Goal: Information Seeking & Learning: Learn about a topic

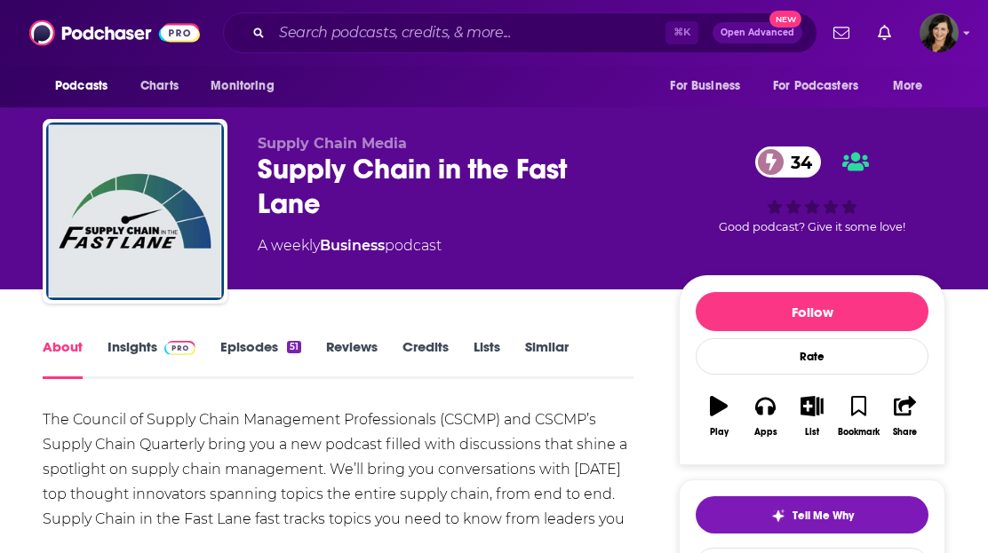
click at [132, 342] on link "Insights" at bounding box center [151, 358] width 88 height 41
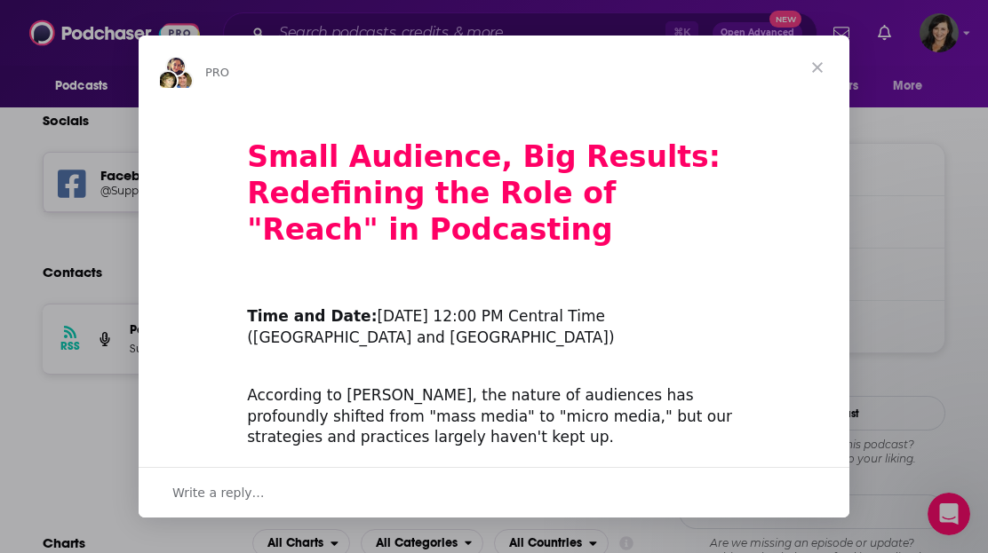
click at [817, 67] on span "Close" at bounding box center [817, 68] width 64 height 64
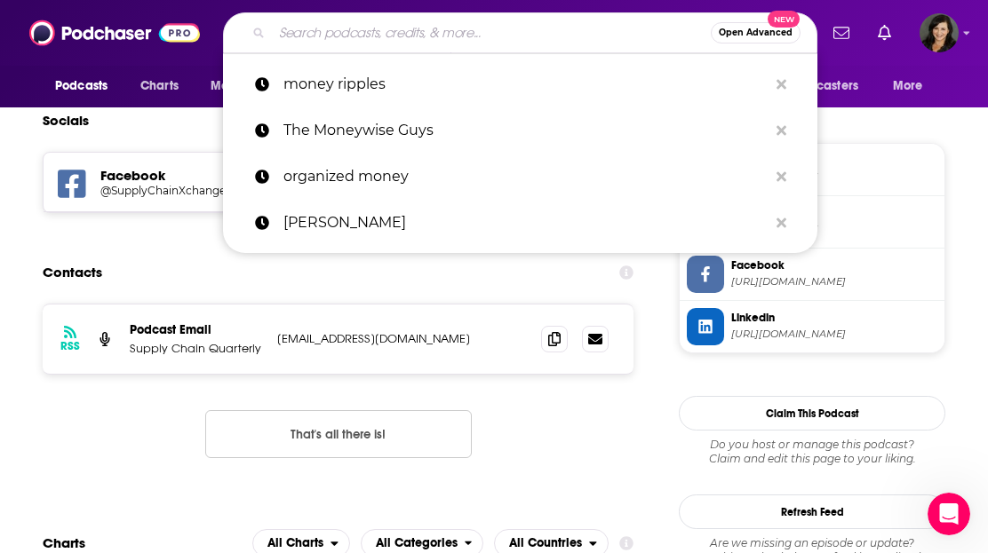
click at [470, 30] on input "Search podcasts, credits, & more..." at bounding box center [491, 33] width 439 height 28
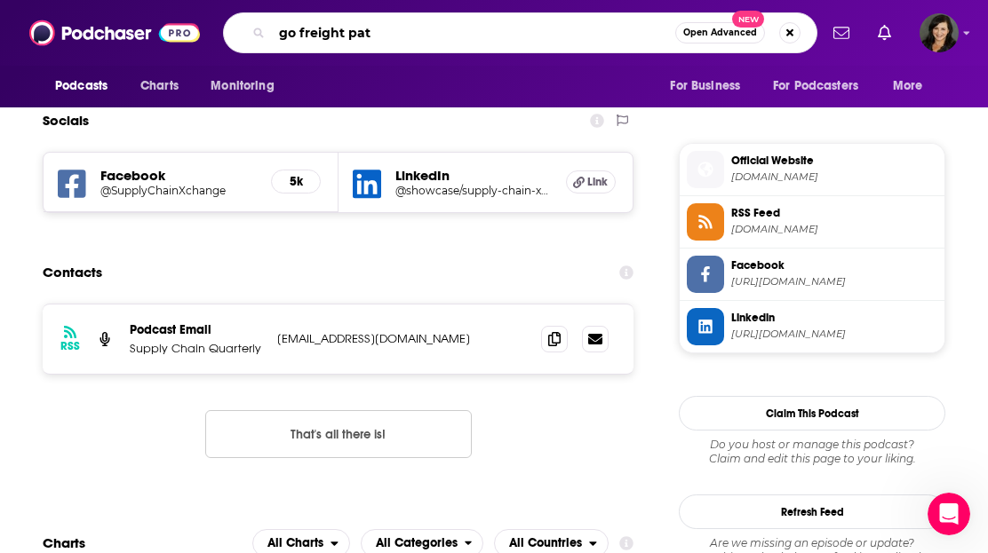
type input "go freight path"
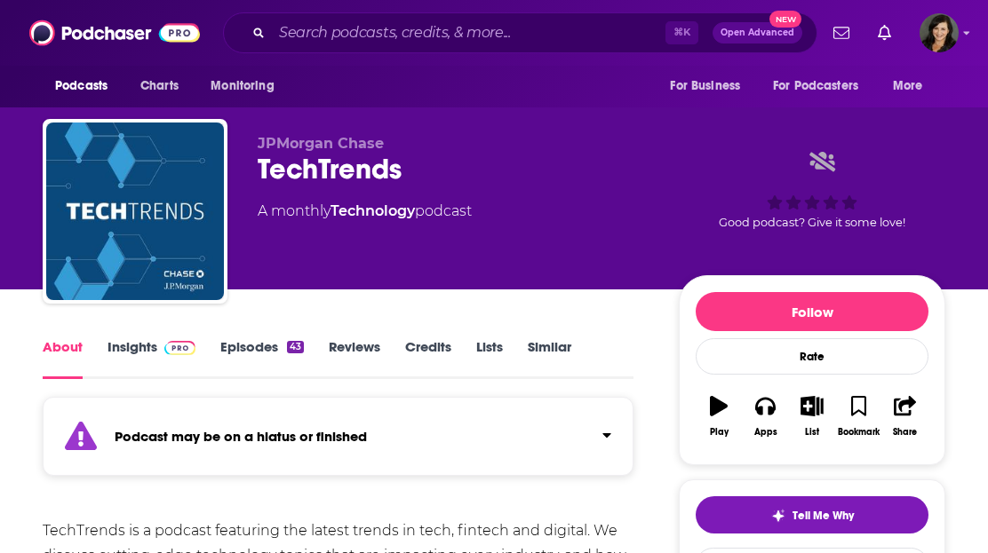
click at [146, 351] on link "Insights" at bounding box center [151, 358] width 88 height 41
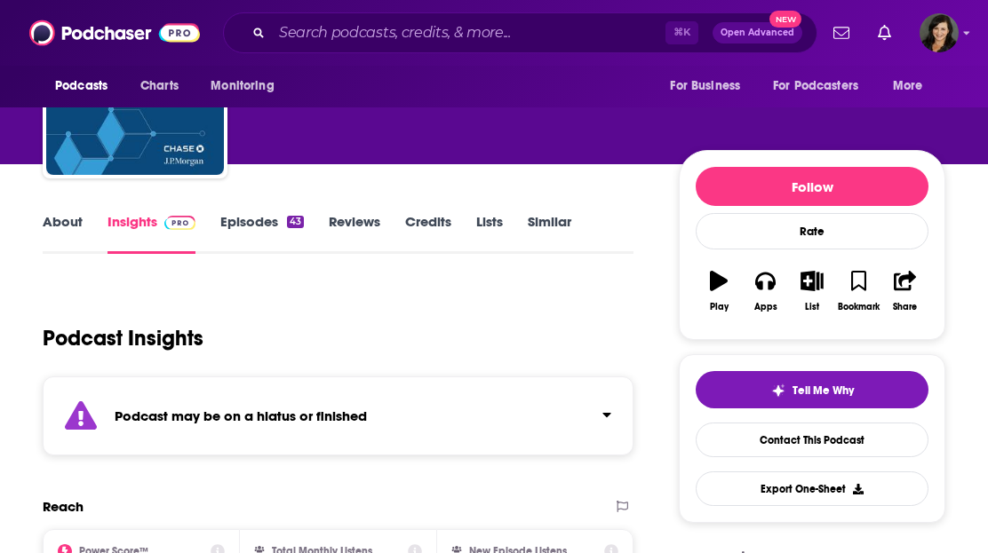
scroll to position [9, 0]
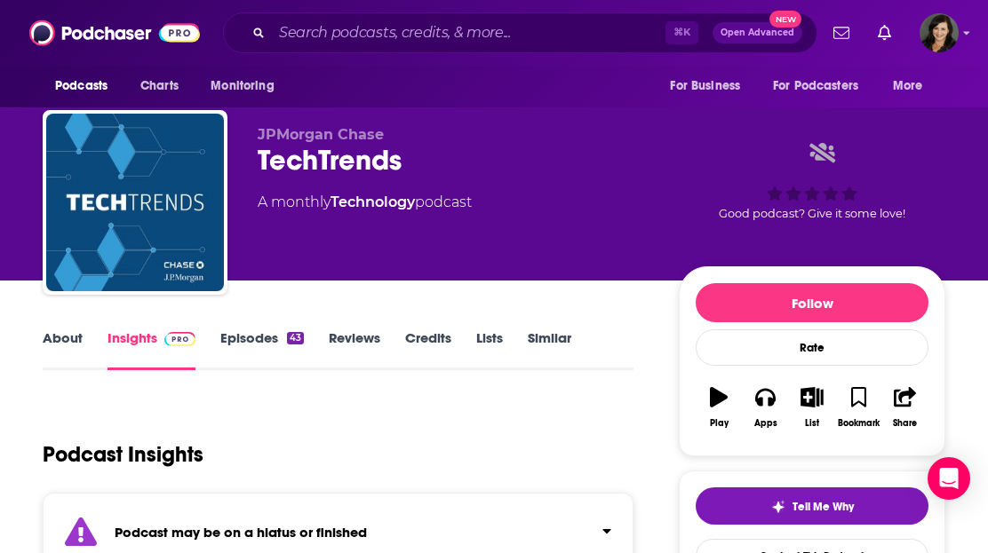
click at [261, 345] on link "Episodes 43" at bounding box center [262, 350] width 84 height 41
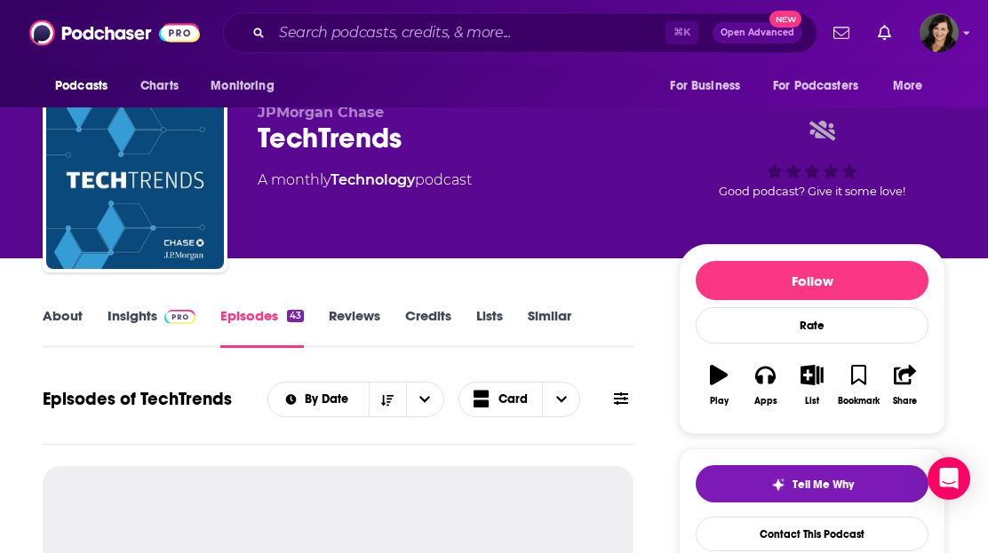
scroll to position [304, 0]
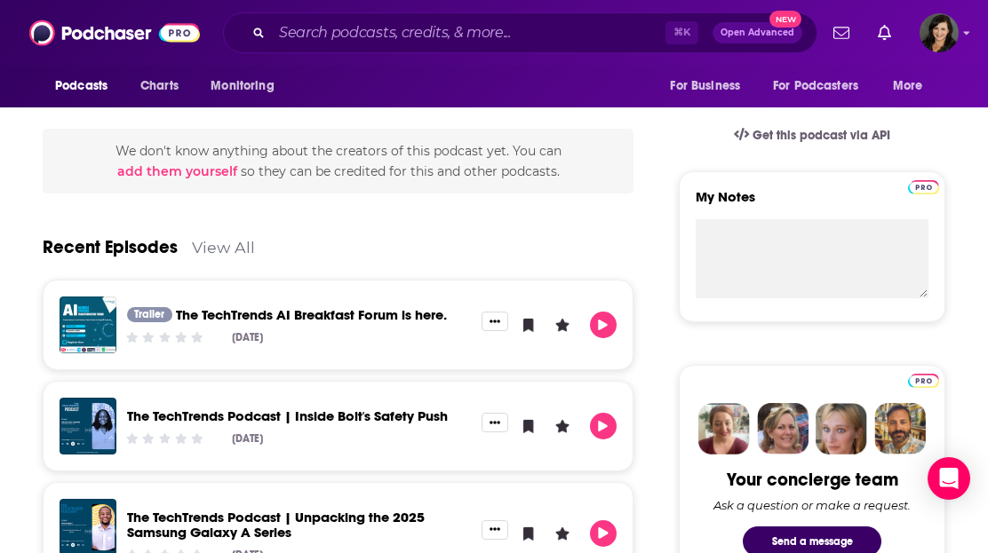
scroll to position [550, 0]
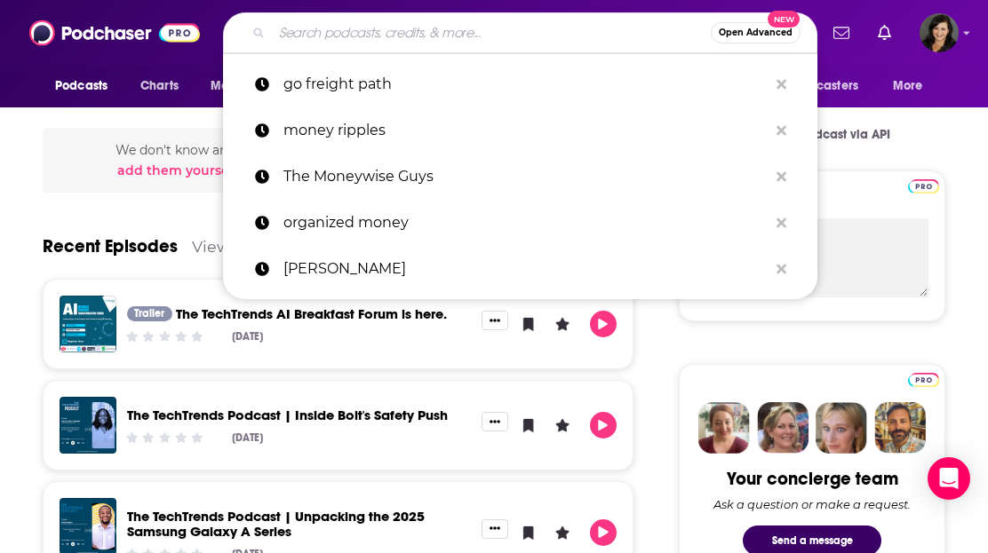
click at [306, 39] on input "Search podcasts, credits, & more..." at bounding box center [491, 33] width 439 height 28
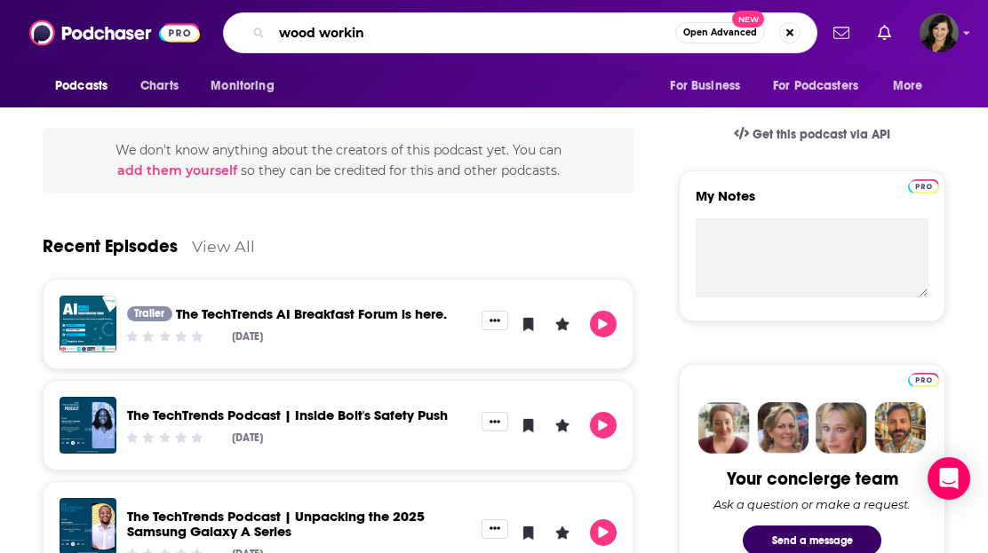
type input "wood working"
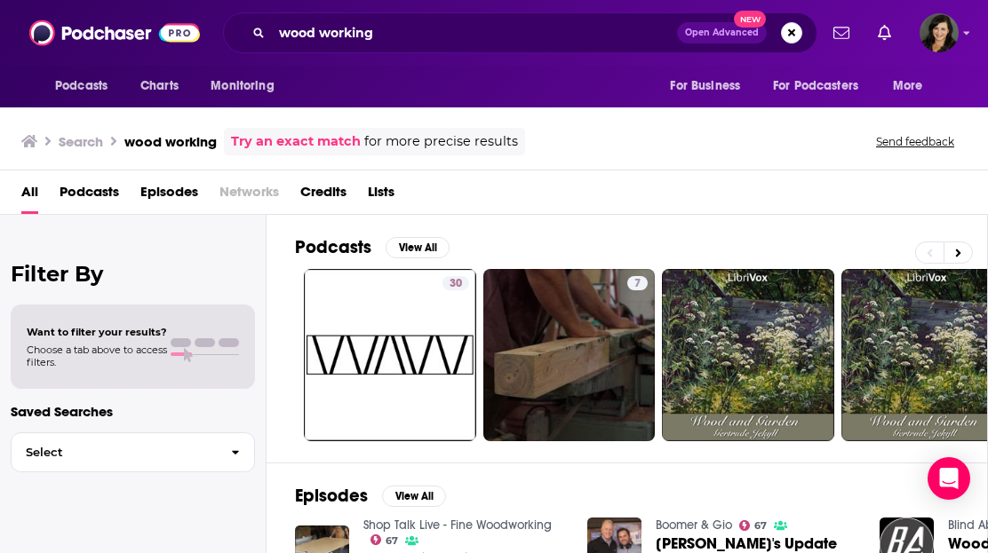
click at [92, 193] on span "Podcasts" at bounding box center [90, 196] width 60 height 36
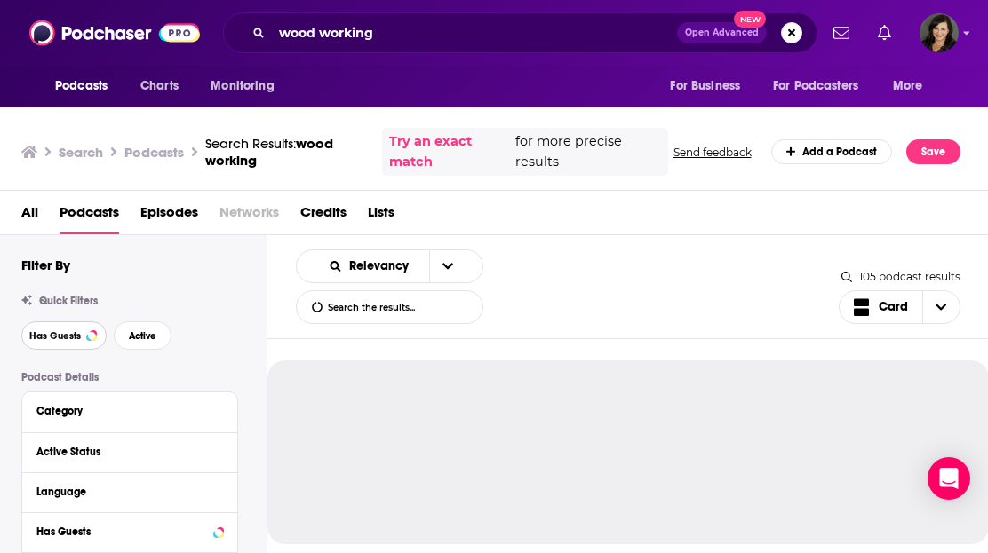
click at [68, 336] on span "Has Guests" at bounding box center [55, 336] width 52 height 10
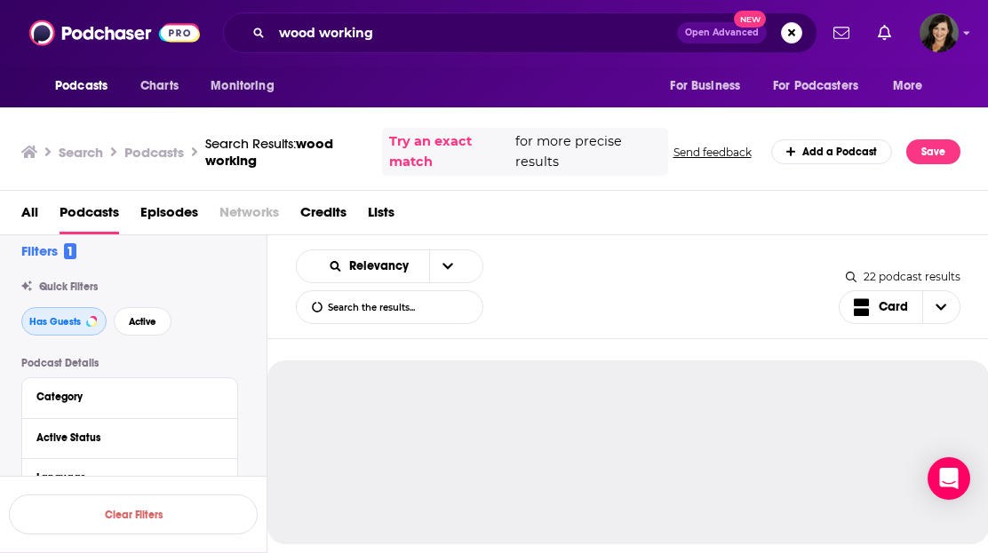
scroll to position [16, 0]
click at [138, 322] on span "Active" at bounding box center [143, 320] width 28 height 10
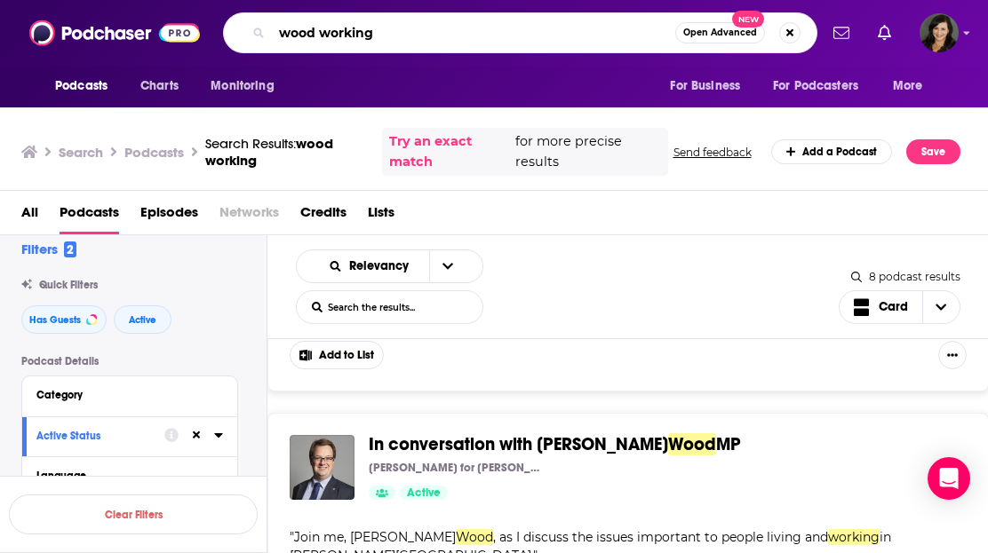
click at [321, 36] on input "wood working" at bounding box center [473, 33] width 403 height 28
type input "woodworking"
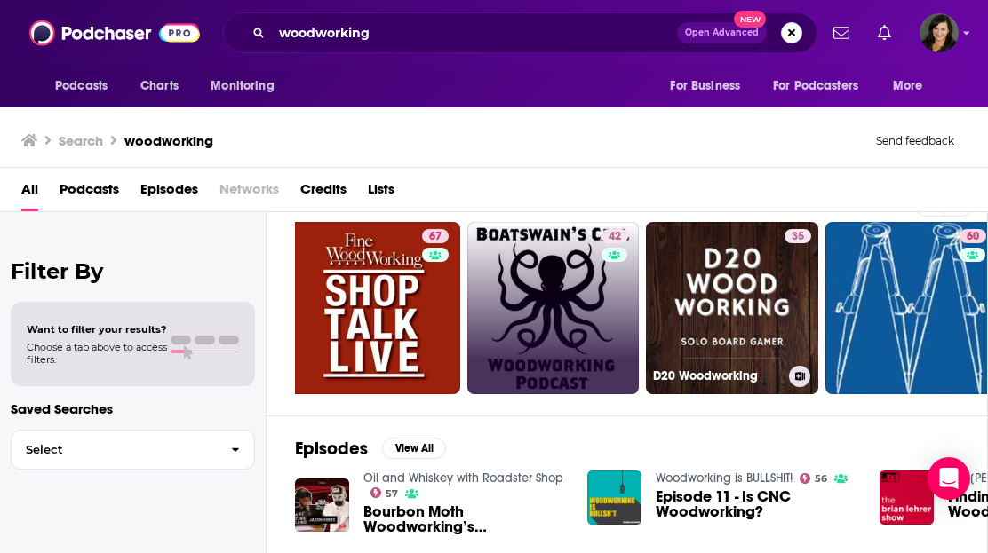
scroll to position [0, 773]
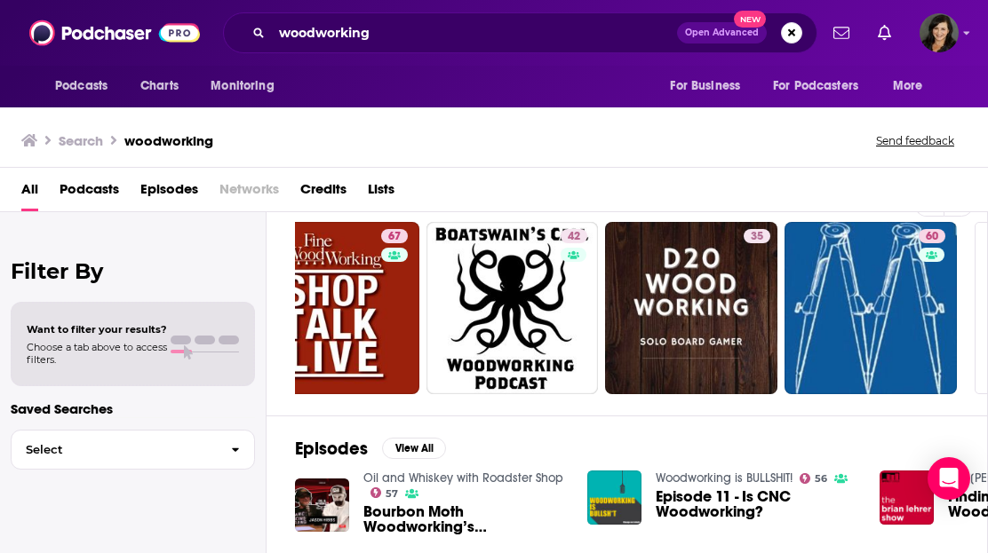
click at [78, 197] on span "Podcasts" at bounding box center [90, 193] width 60 height 36
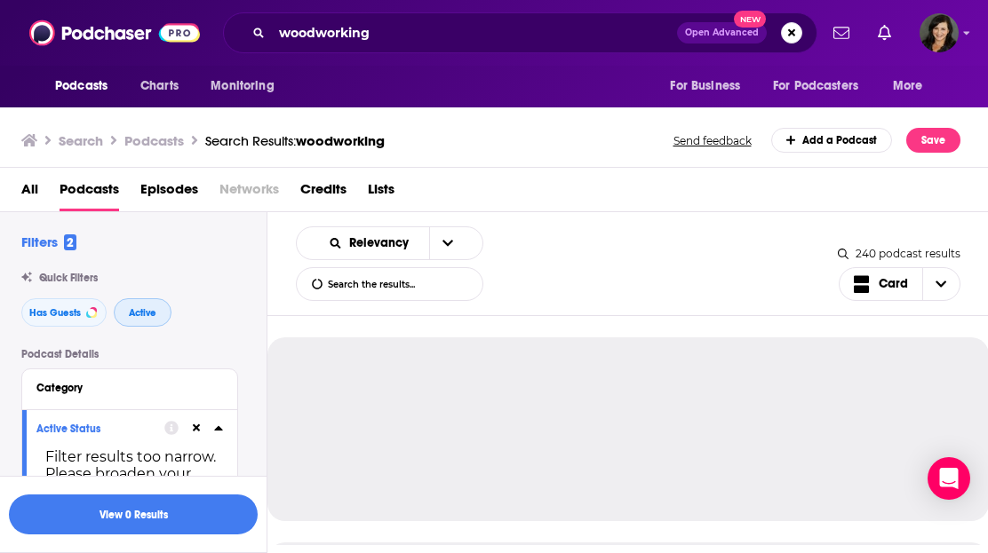
click at [147, 316] on span "Active" at bounding box center [143, 313] width 28 height 10
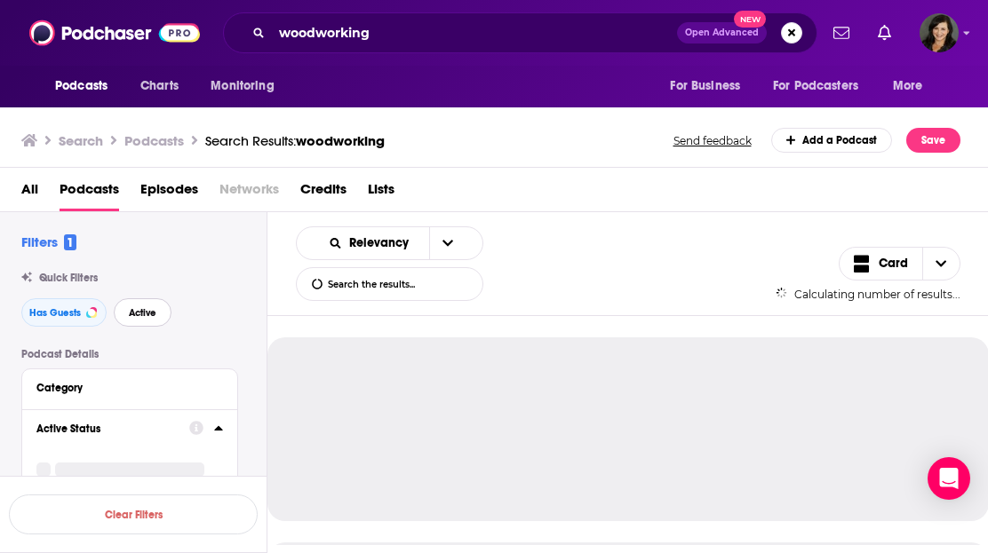
click at [147, 316] on span "Active" at bounding box center [143, 313] width 28 height 10
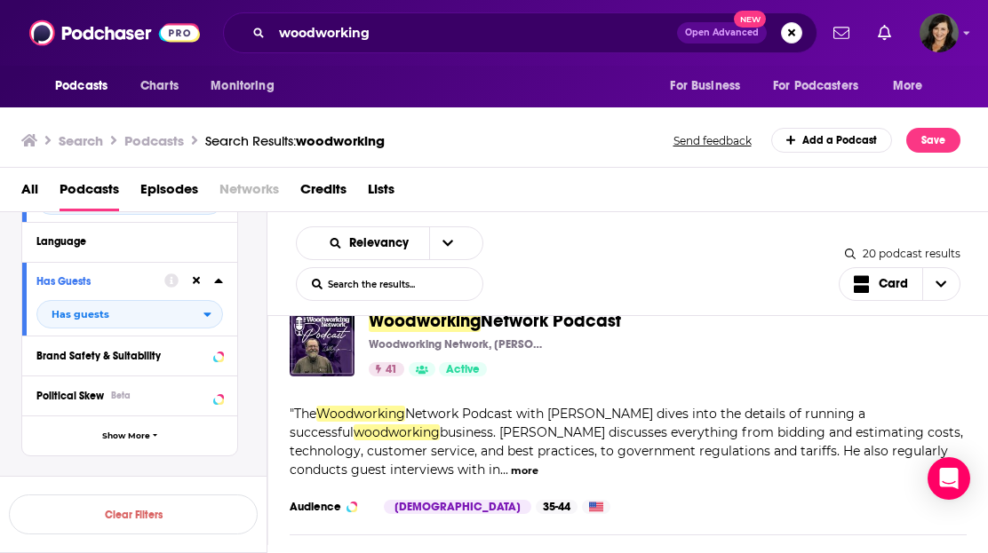
scroll to position [1380, 0]
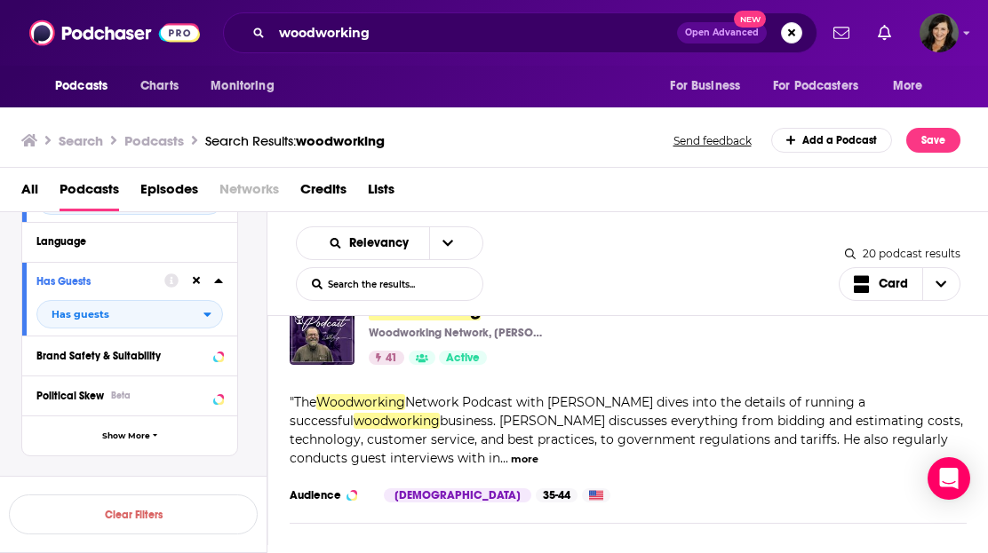
click at [335, 466] on span "business. Will discusses everything from bidding and estimating costs, technolo…" at bounding box center [626, 439] width 673 height 53
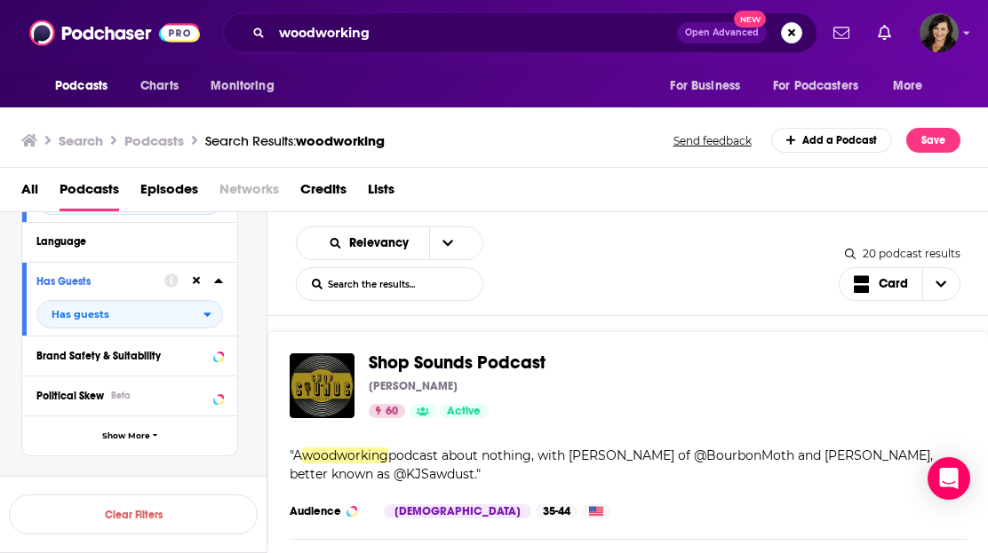
scroll to position [2306, 0]
click at [786, 330] on div "Woodworking is BULLSHIT! Woodworking is Bullsh*t 56 Active Categories Arts Desi…" at bounding box center [627, 541] width 721 height 5021
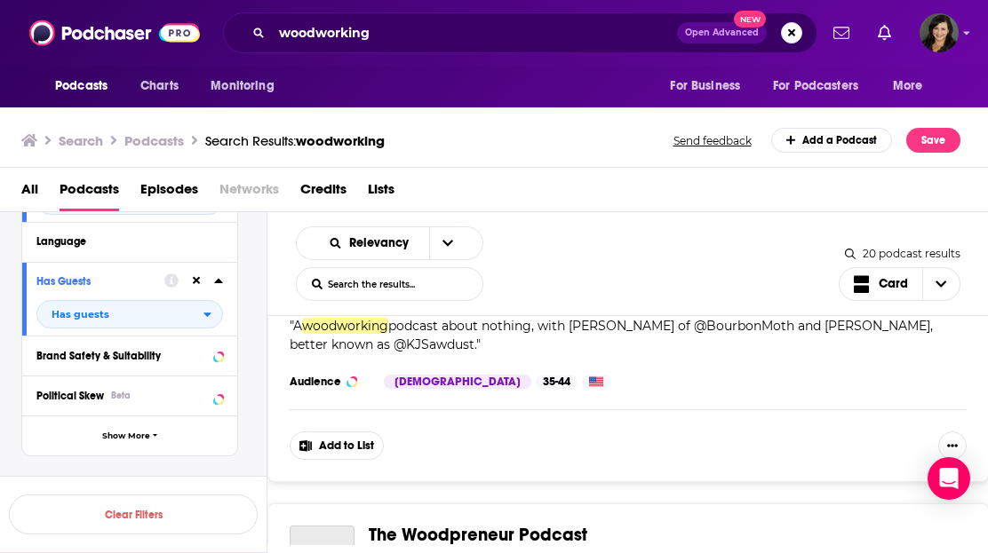
scroll to position [2617, 0]
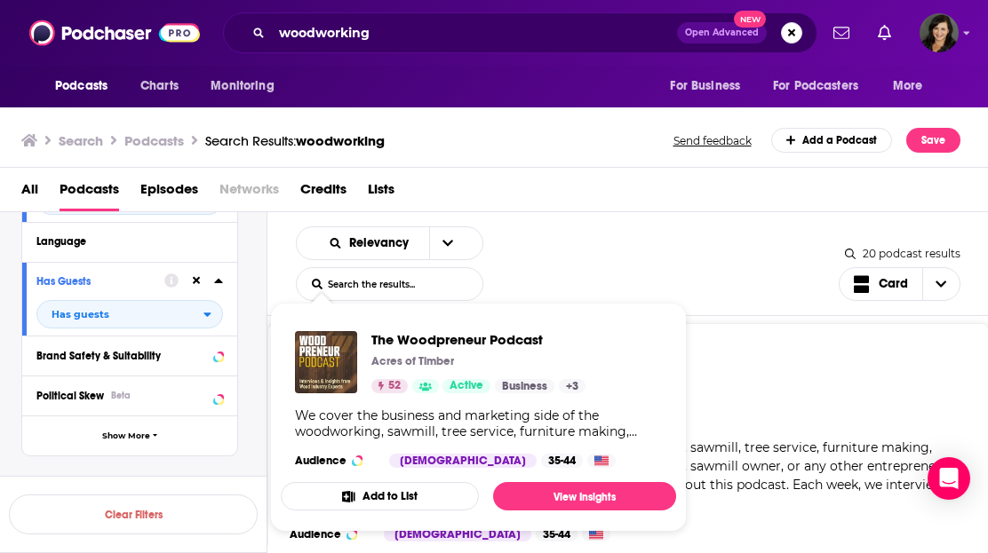
click at [787, 413] on div "The Woodpreneur Podcast Acres of Timber 52 Active Categories Business Careers E…" at bounding box center [627, 490] width 721 height 334
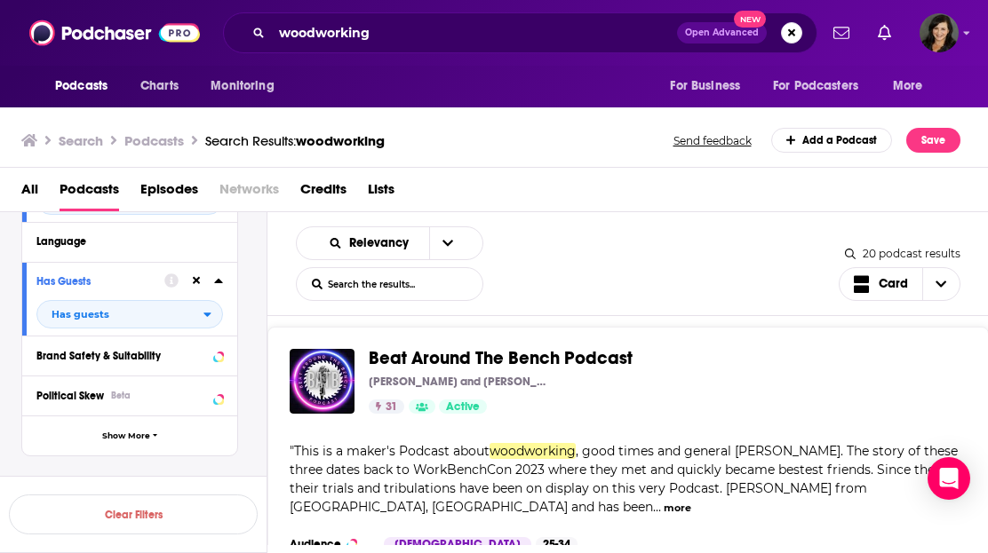
scroll to position [2973, 0]
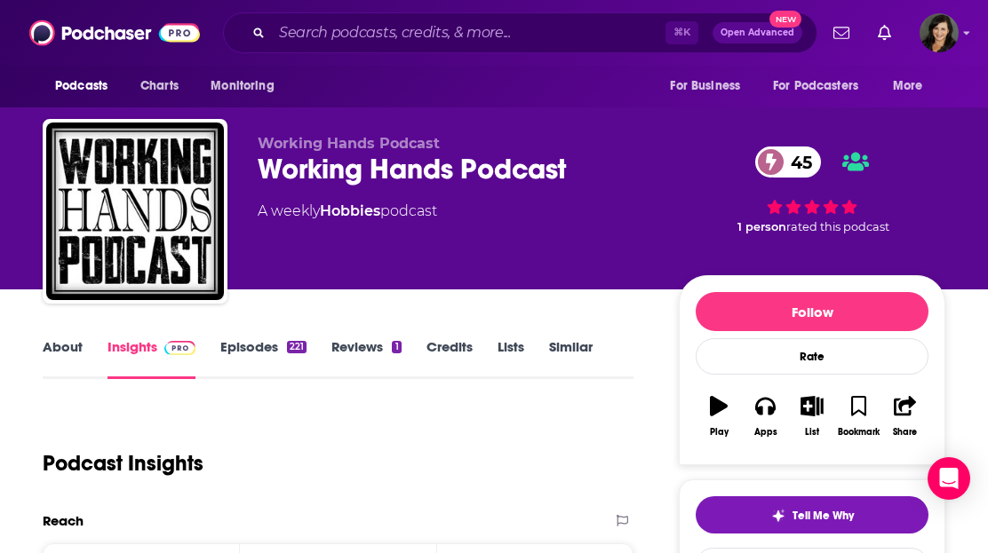
click at [123, 345] on link "Insights" at bounding box center [151, 358] width 88 height 41
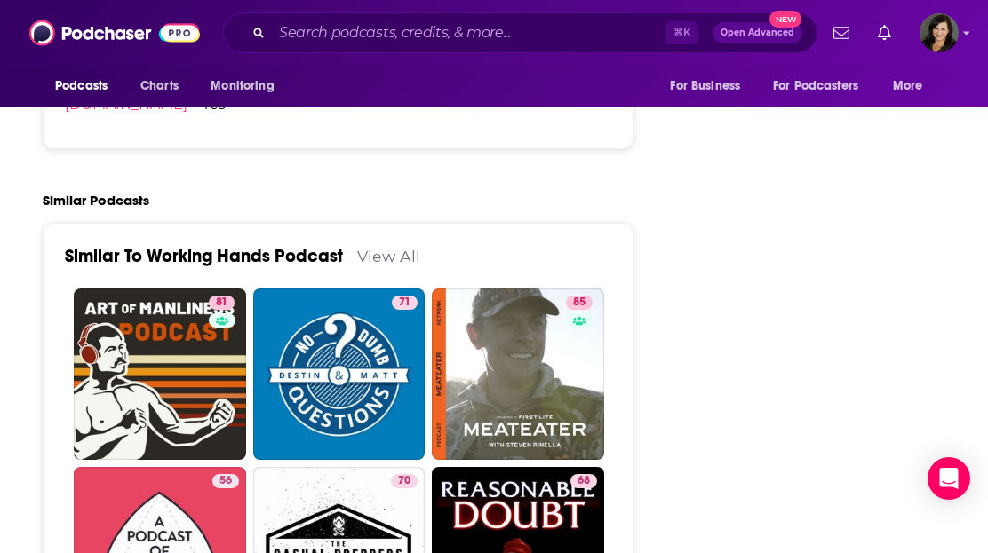
scroll to position [2915, 0]
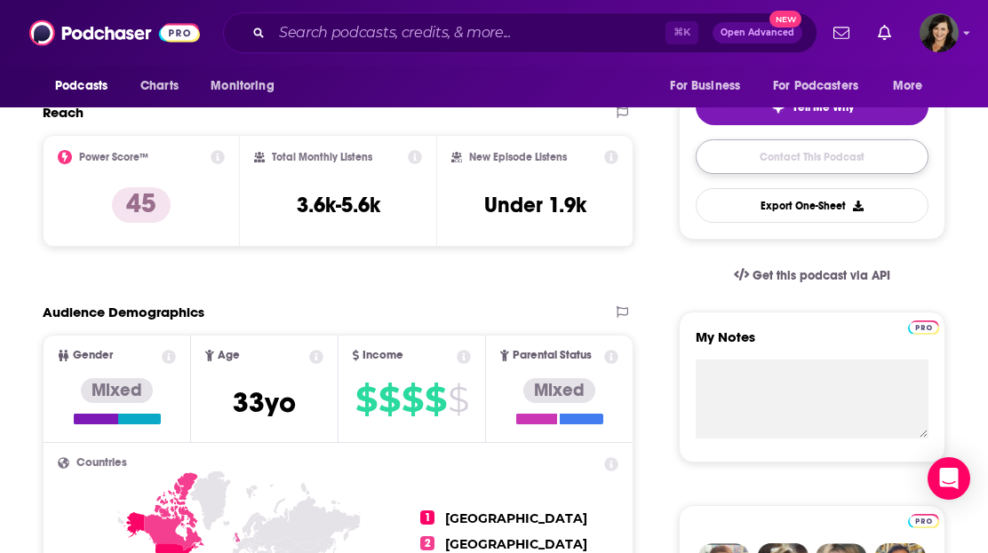
click at [726, 163] on link "Contact This Podcast" at bounding box center [812, 156] width 233 height 35
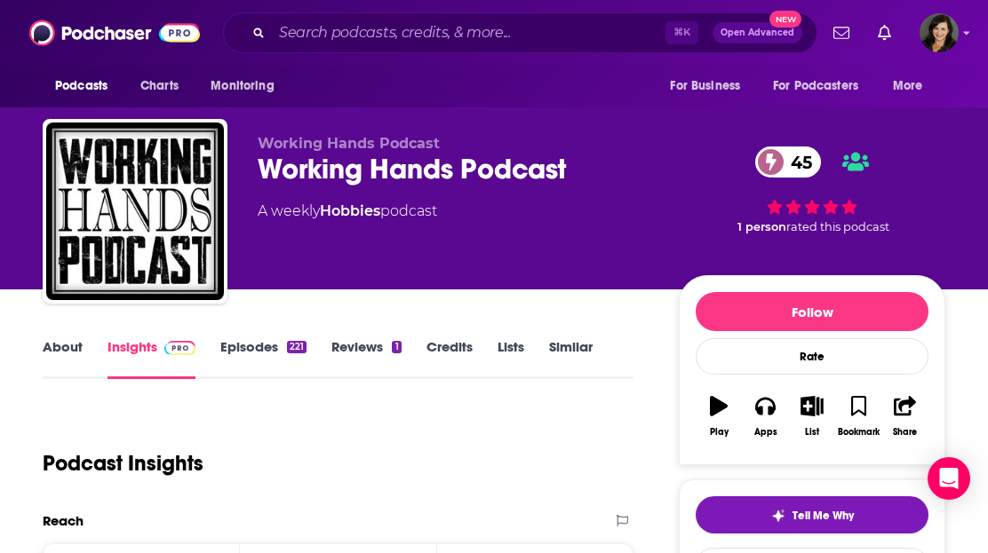
click at [254, 346] on link "Episodes 221" at bounding box center [263, 358] width 86 height 41
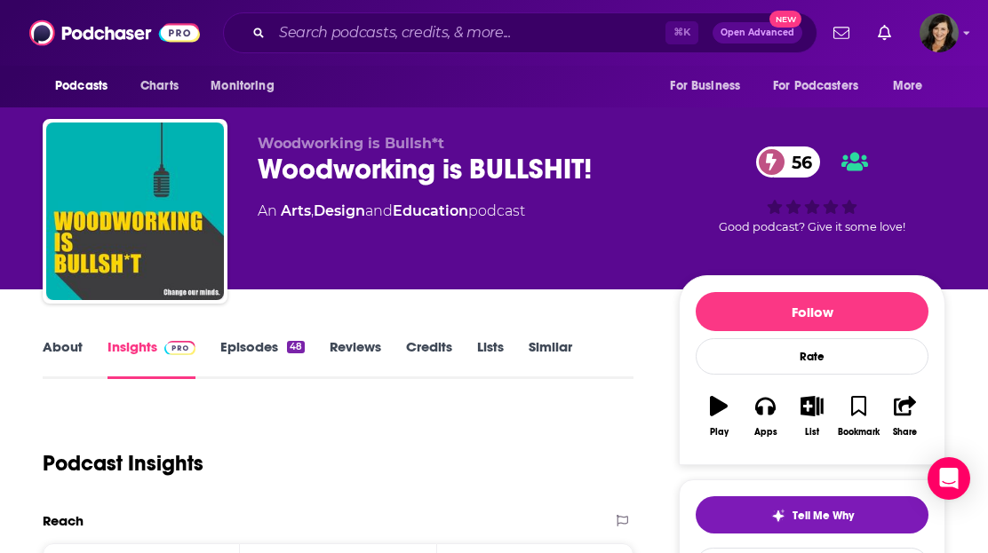
scroll to position [165, 0]
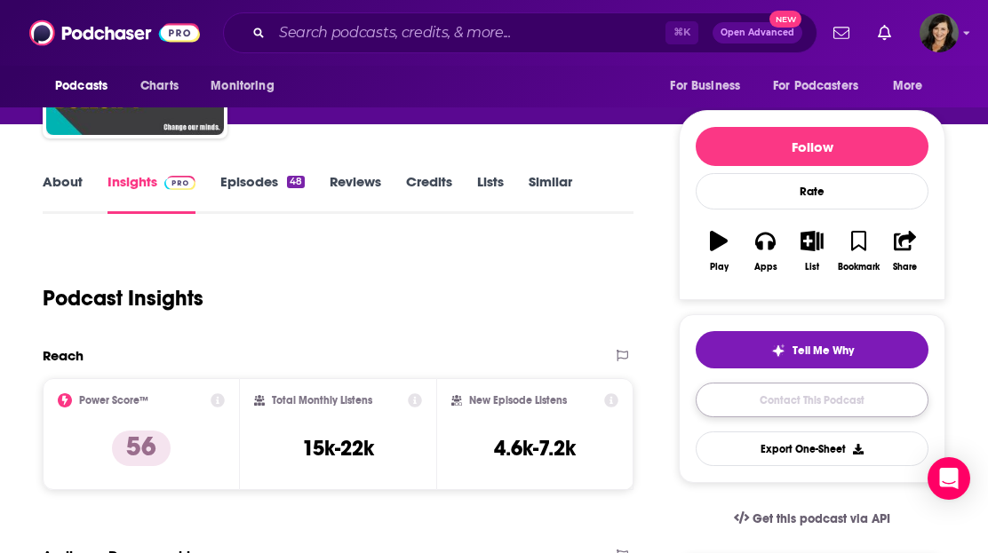
click at [743, 401] on link "Contact This Podcast" at bounding box center [812, 400] width 233 height 35
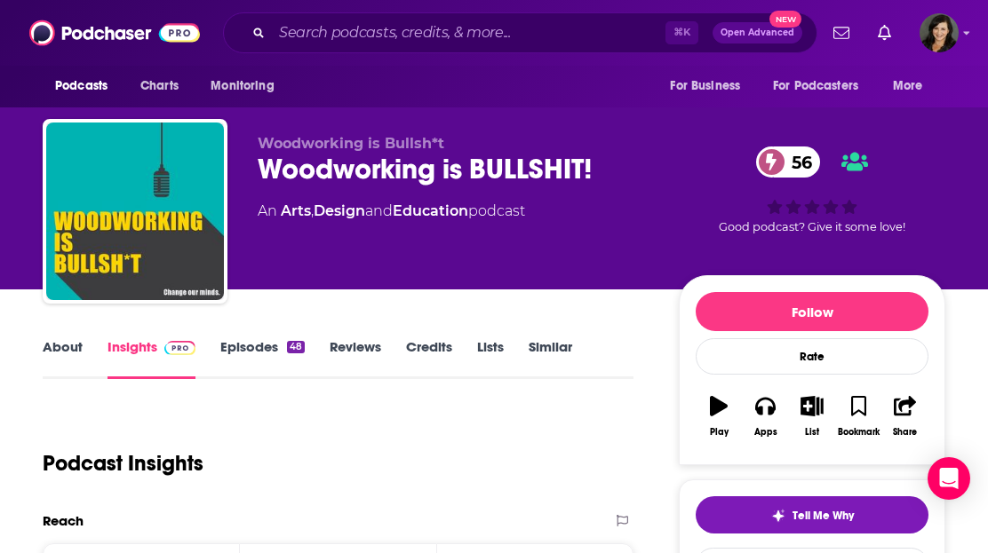
click at [55, 355] on link "About" at bounding box center [63, 358] width 40 height 41
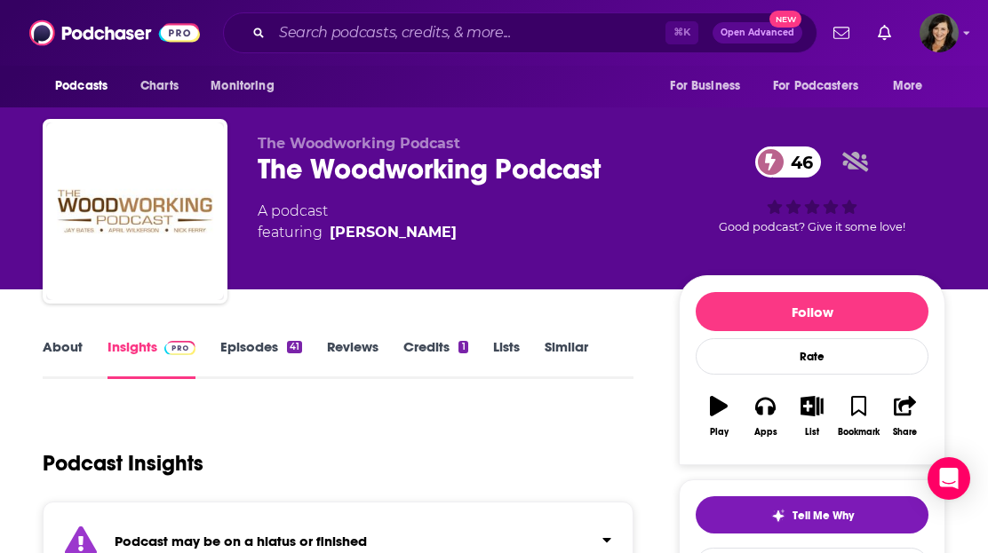
click at [246, 345] on link "Episodes 41" at bounding box center [261, 358] width 82 height 41
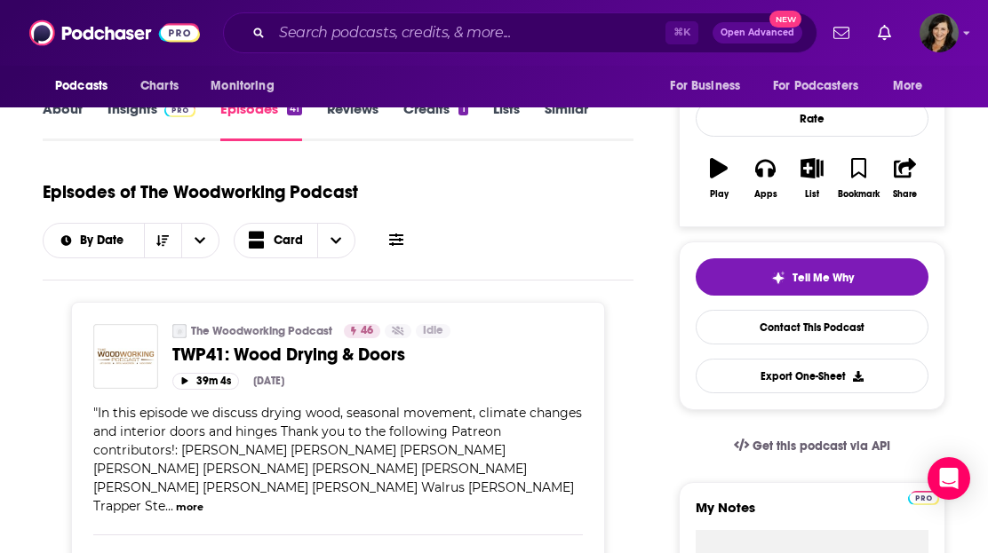
scroll to position [241, 0]
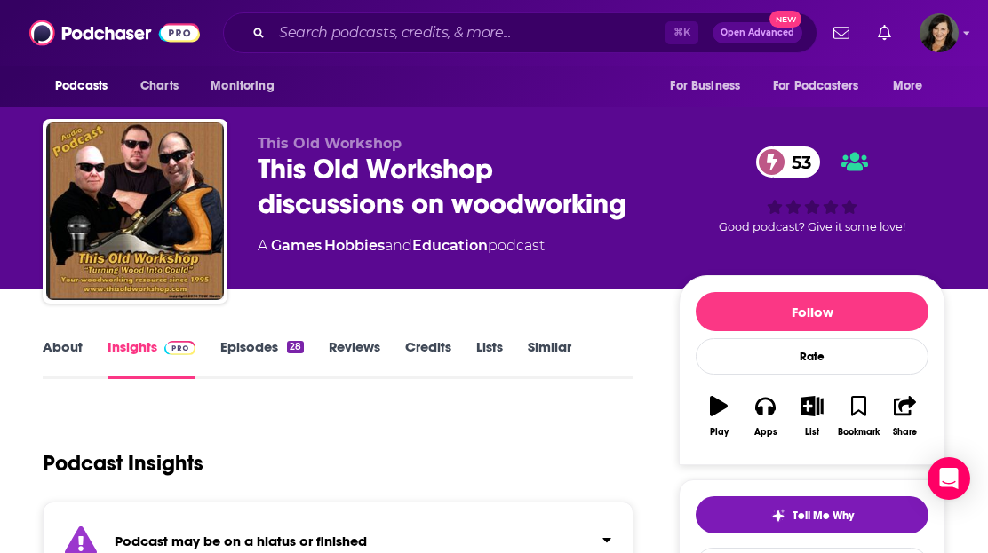
click at [235, 349] on link "Episodes 28" at bounding box center [262, 358] width 84 height 41
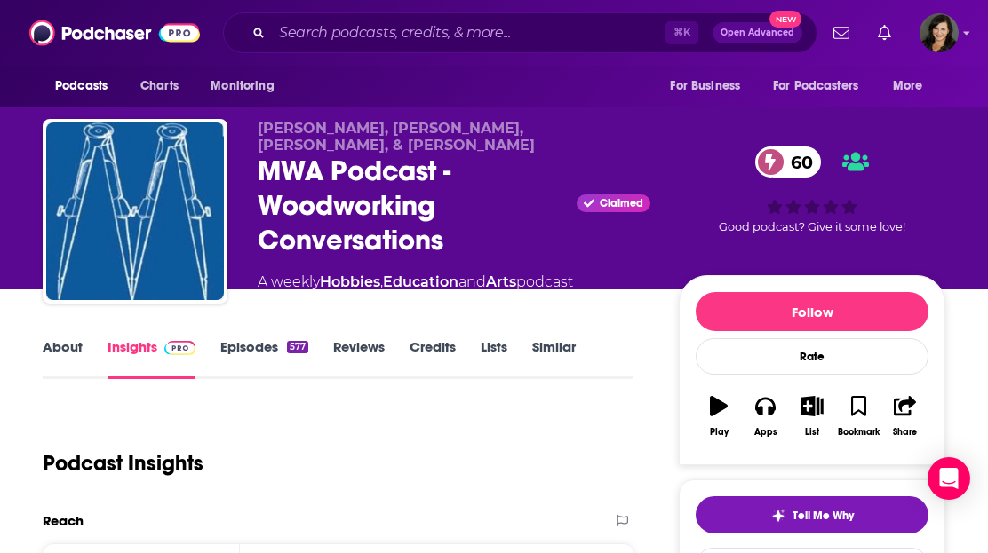
click at [247, 347] on link "Episodes 577" at bounding box center [264, 358] width 88 height 41
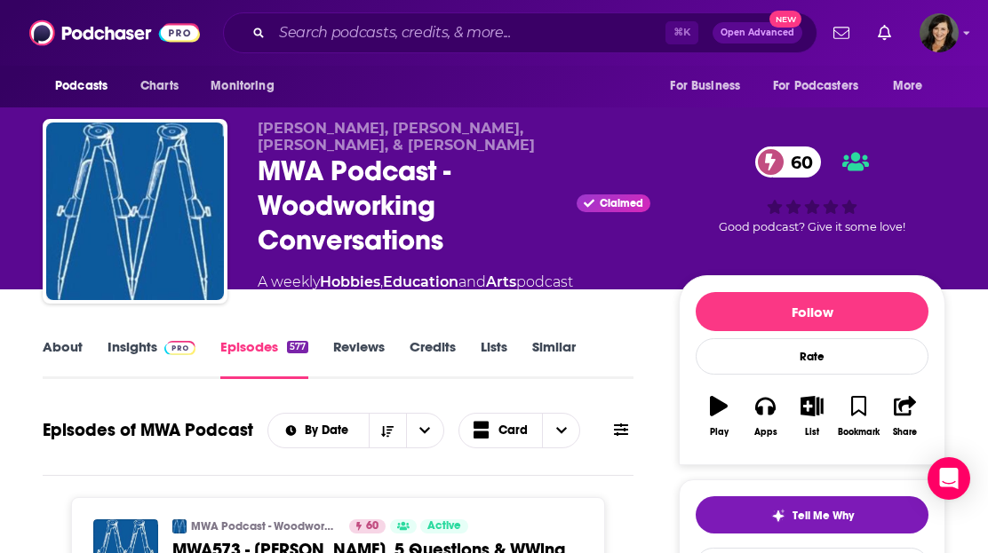
click at [139, 348] on link "Insights" at bounding box center [151, 358] width 88 height 41
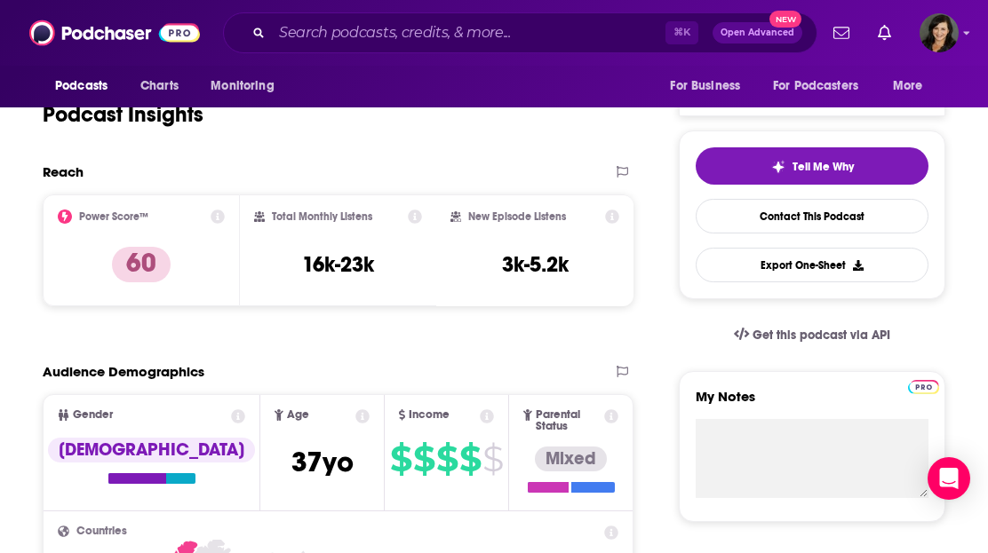
scroll to position [315, 0]
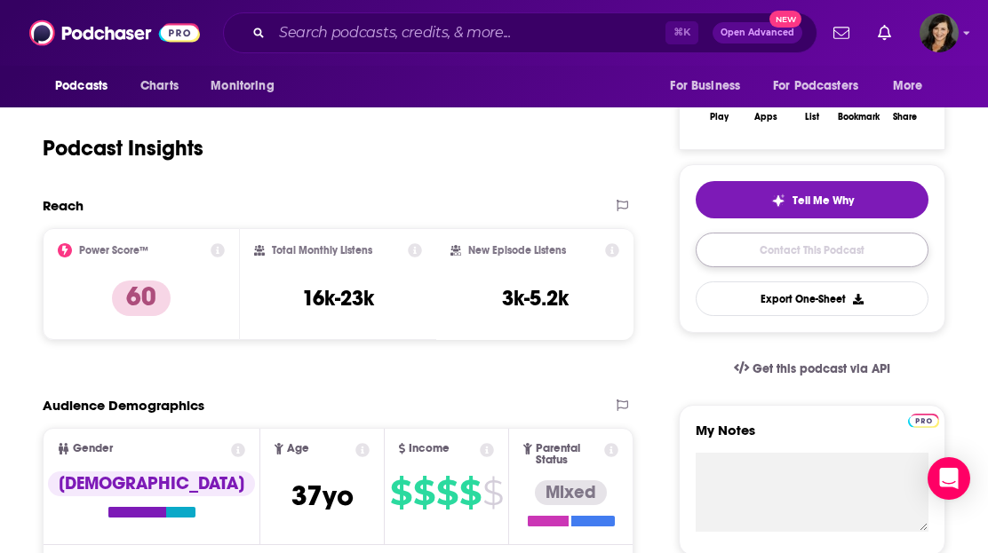
click at [745, 248] on link "Contact This Podcast" at bounding box center [812, 250] width 233 height 35
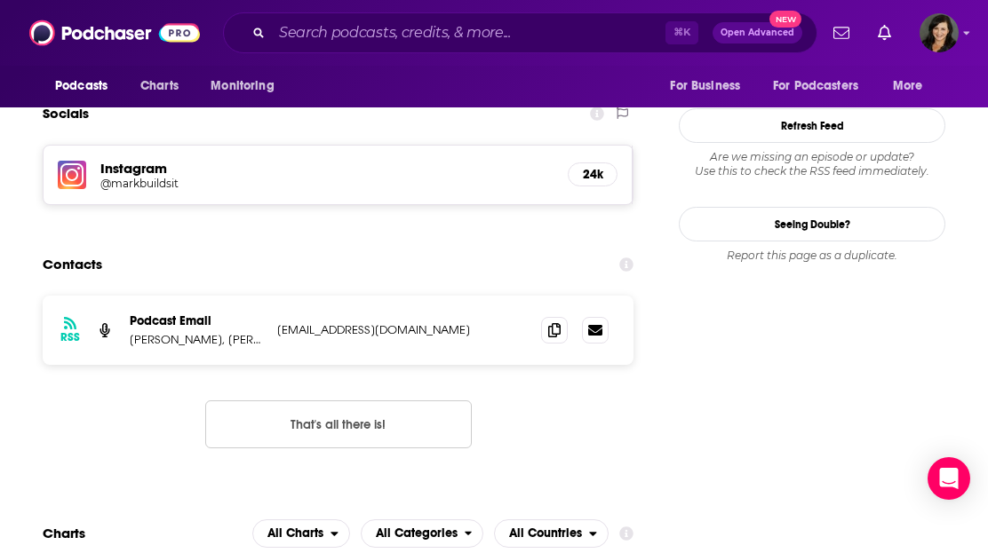
scroll to position [1714, 0]
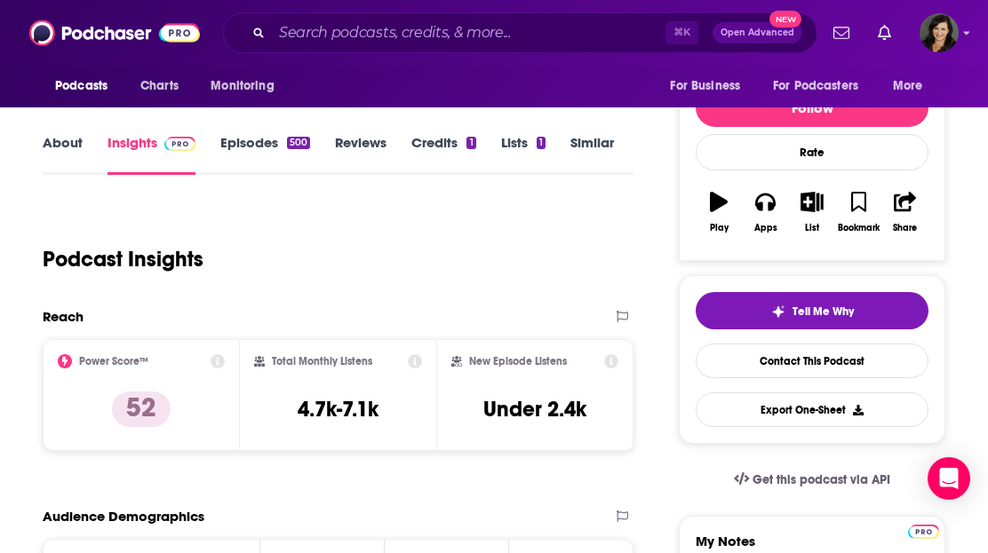
scroll to position [250, 0]
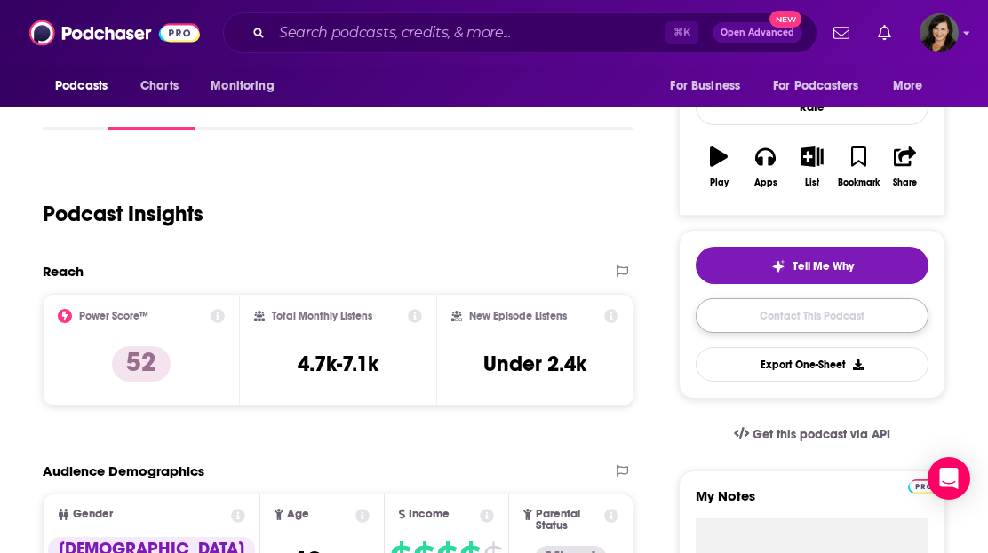
click at [806, 329] on link "Contact This Podcast" at bounding box center [812, 315] width 233 height 35
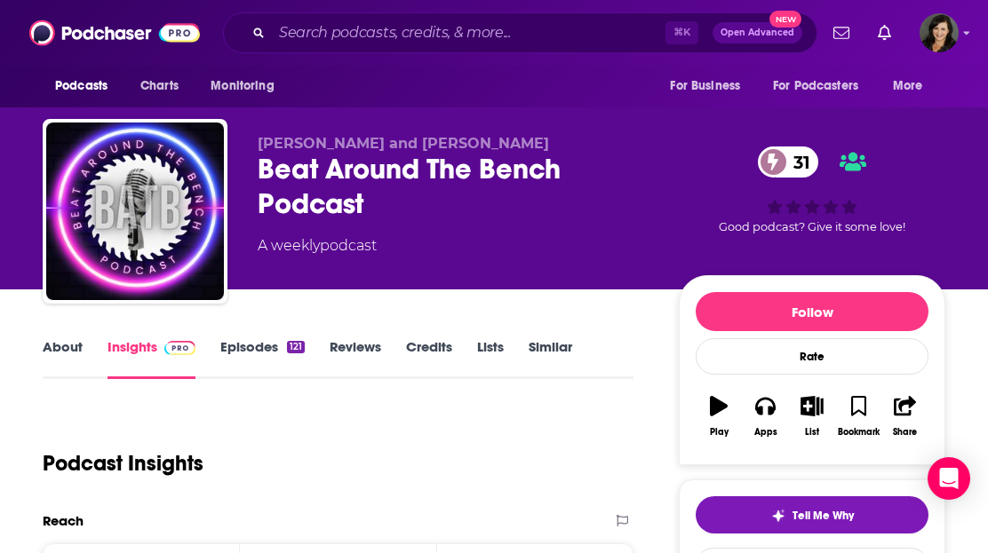
click at [252, 356] on link "Episodes 121" at bounding box center [262, 358] width 84 height 41
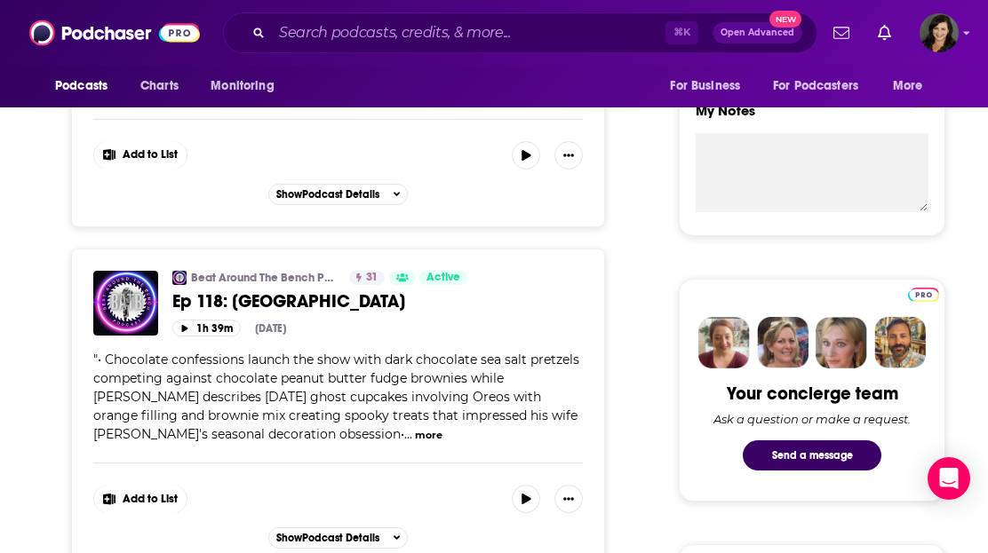
scroll to position [788, 0]
